Goal: Find specific page/section: Find specific page/section

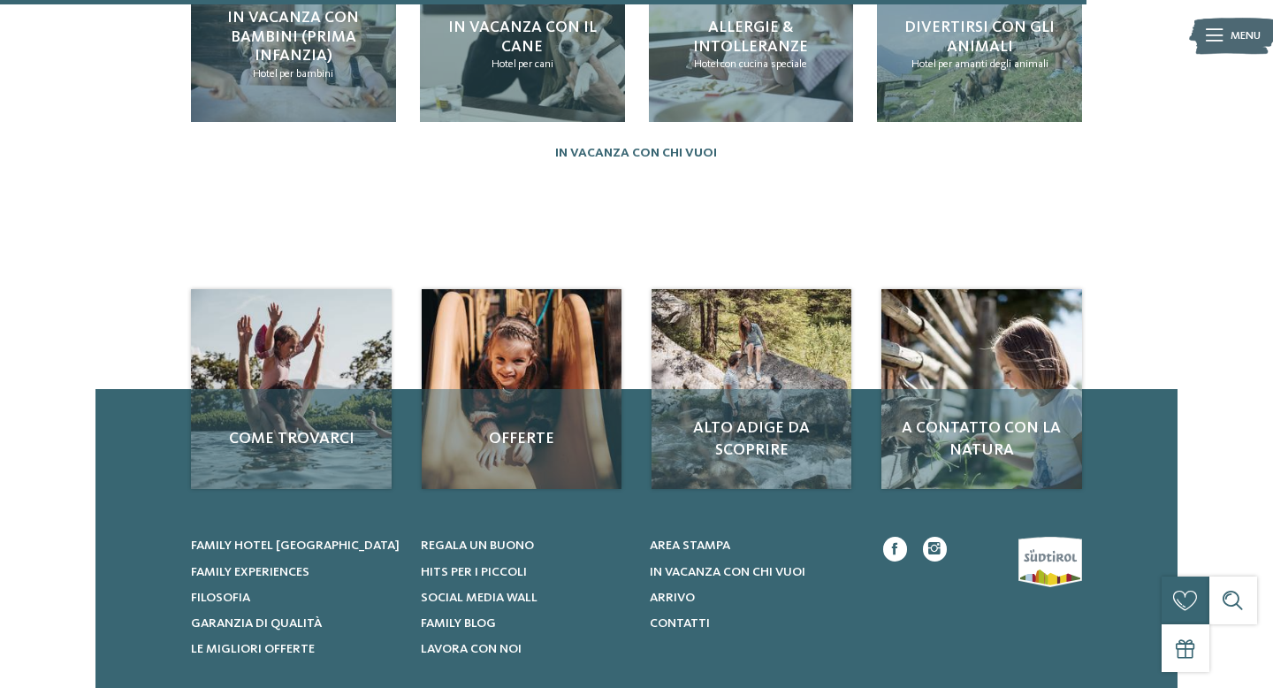
scroll to position [2047, 0]
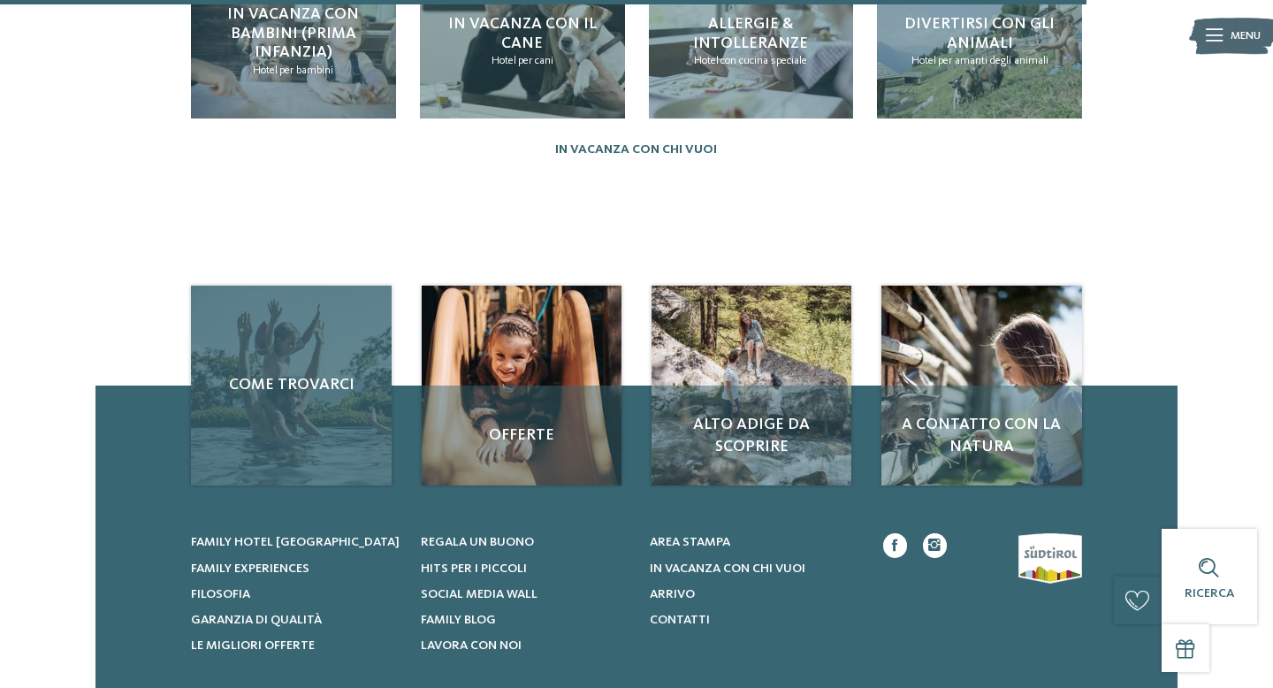
click at [357, 371] on div "Come trovarci" at bounding box center [291, 386] width 201 height 201
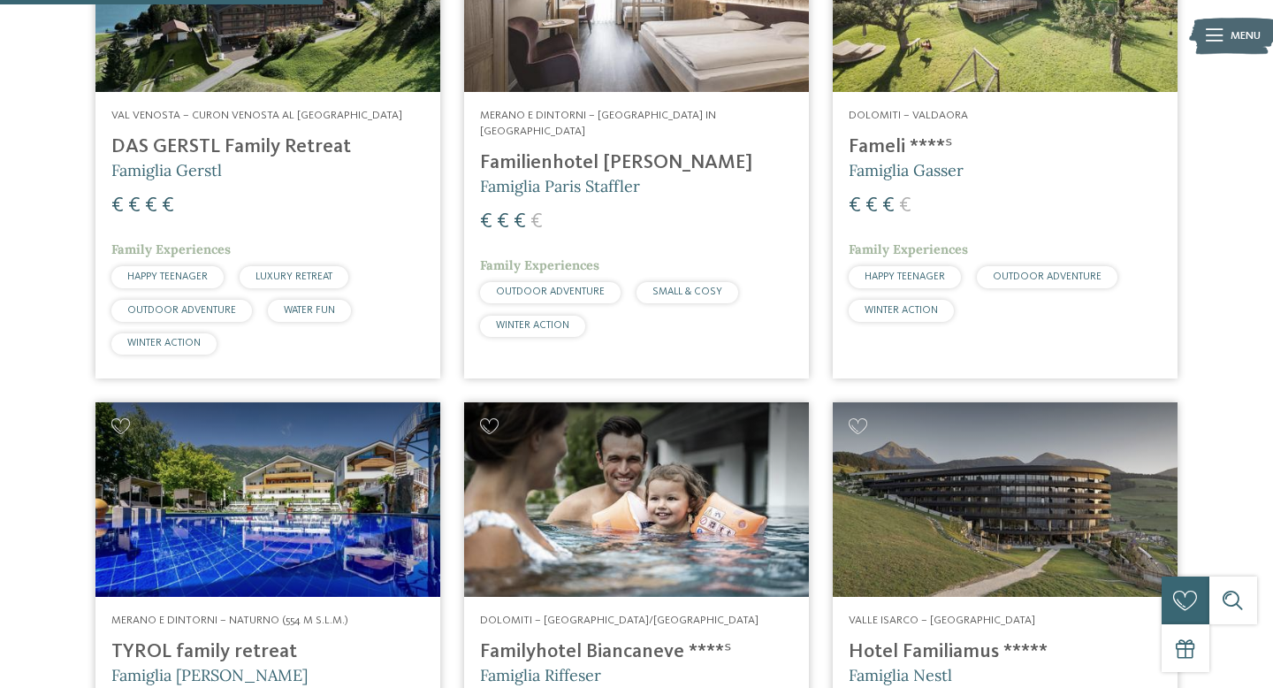
scroll to position [1880, 0]
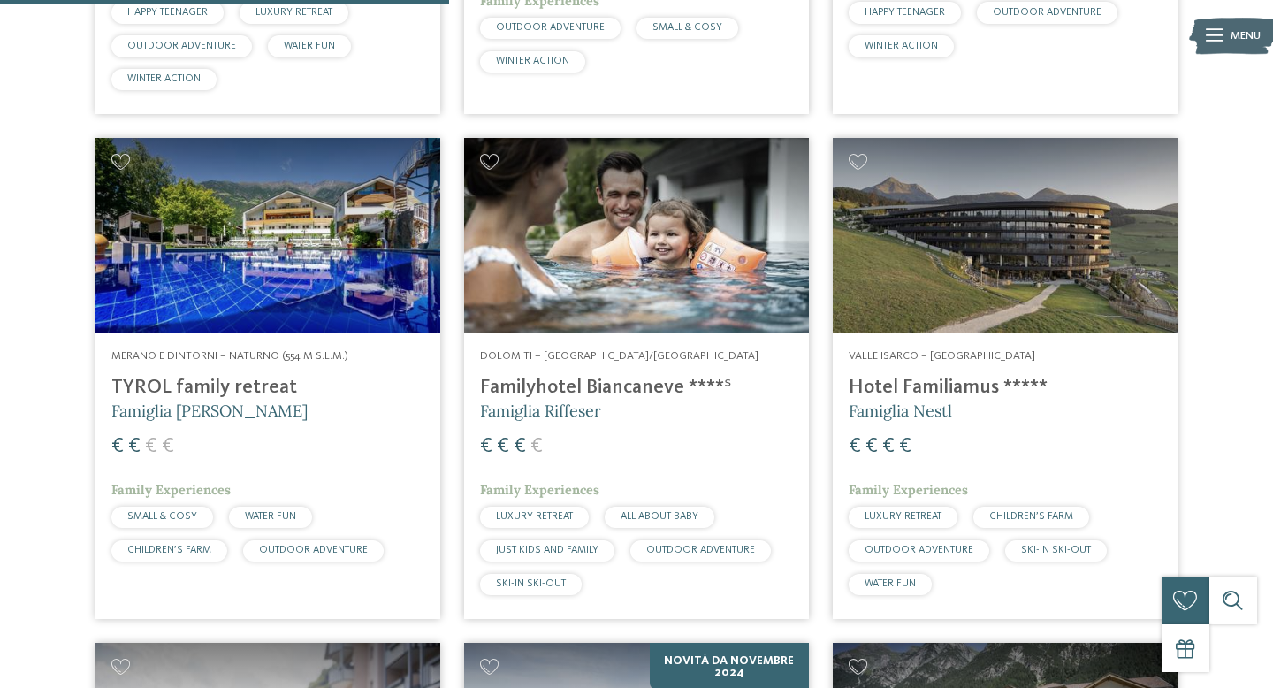
click at [586, 222] on img at bounding box center [636, 235] width 345 height 194
